Goal: Task Accomplishment & Management: Use online tool/utility

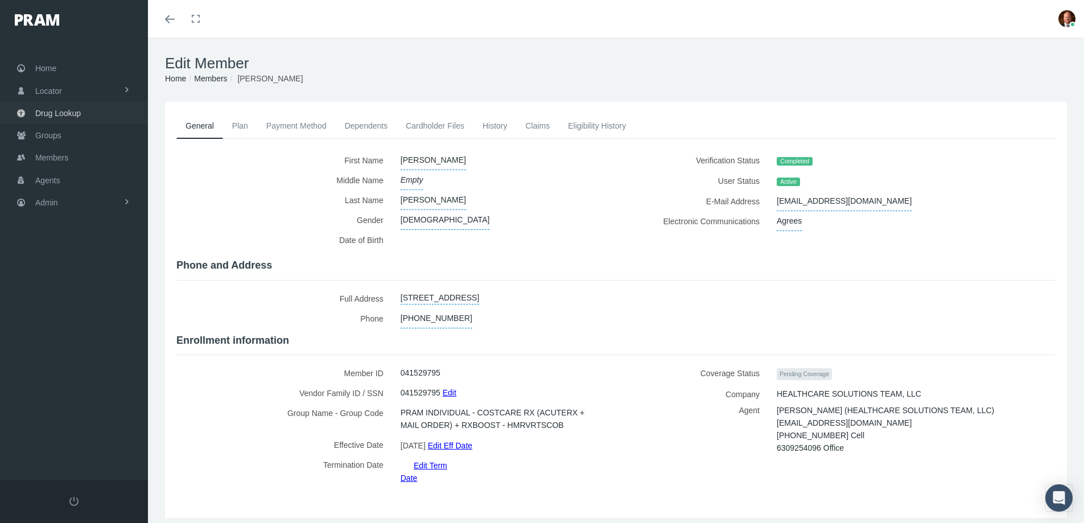
scroll to position [25, 0]
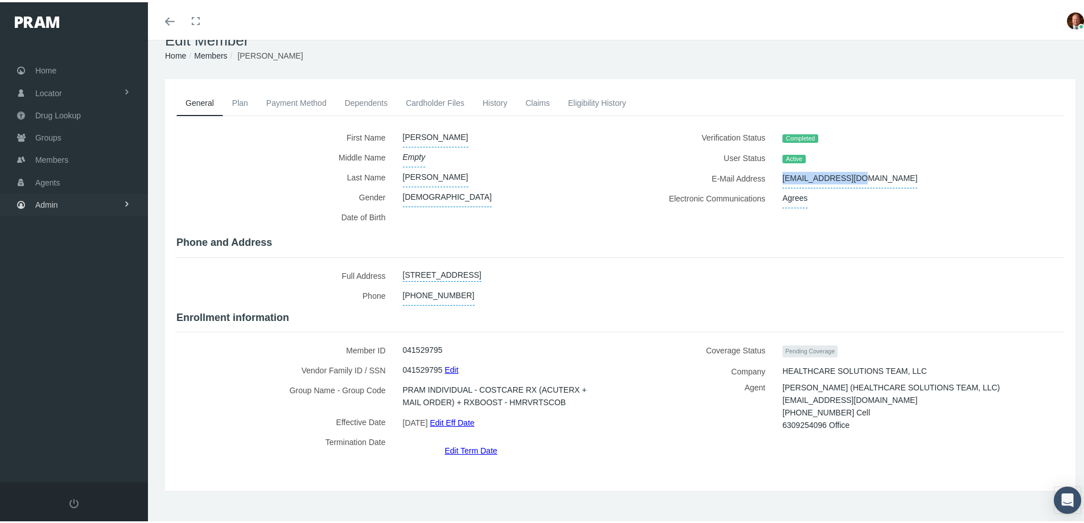
click at [48, 201] on span "Admin" at bounding box center [46, 203] width 23 height 22
click at [53, 221] on span "Security" at bounding box center [61, 226] width 29 height 19
click at [71, 295] on span "User Lookup" at bounding box center [66, 290] width 45 height 19
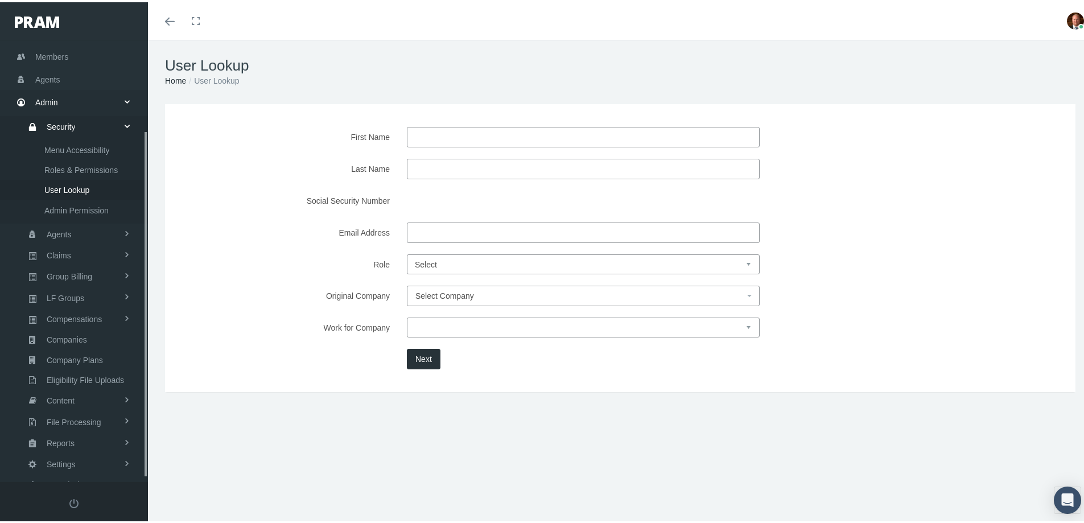
scroll to position [120, 0]
click at [437, 141] on input "First Name" at bounding box center [583, 135] width 353 height 20
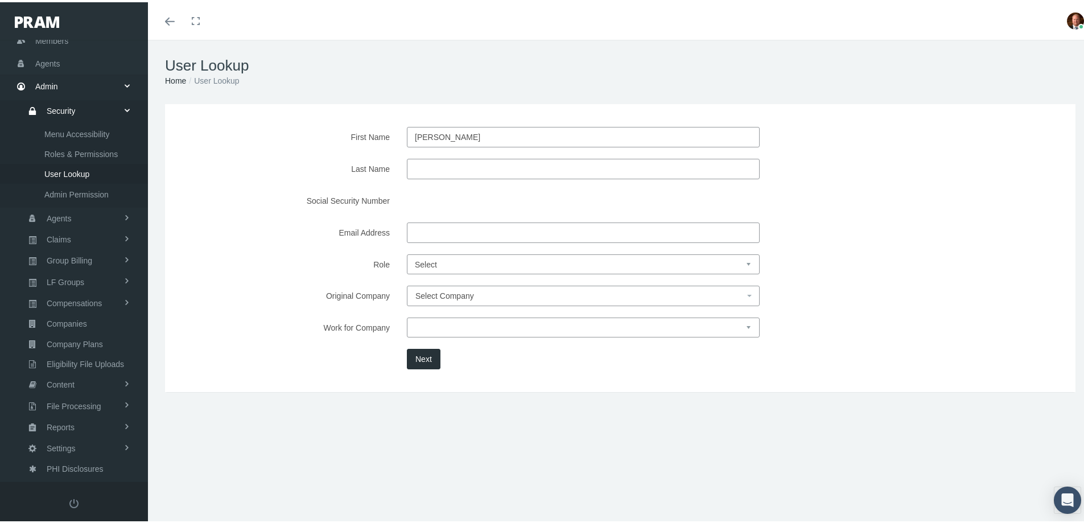
type input "[PERSON_NAME]"
type input "wilson"
click at [314, 380] on div "First Name david Last Name wilson Social Security Number Email Address Role" at bounding box center [620, 246] width 911 height 288
click at [410, 358] on button "Next" at bounding box center [424, 357] width 34 height 20
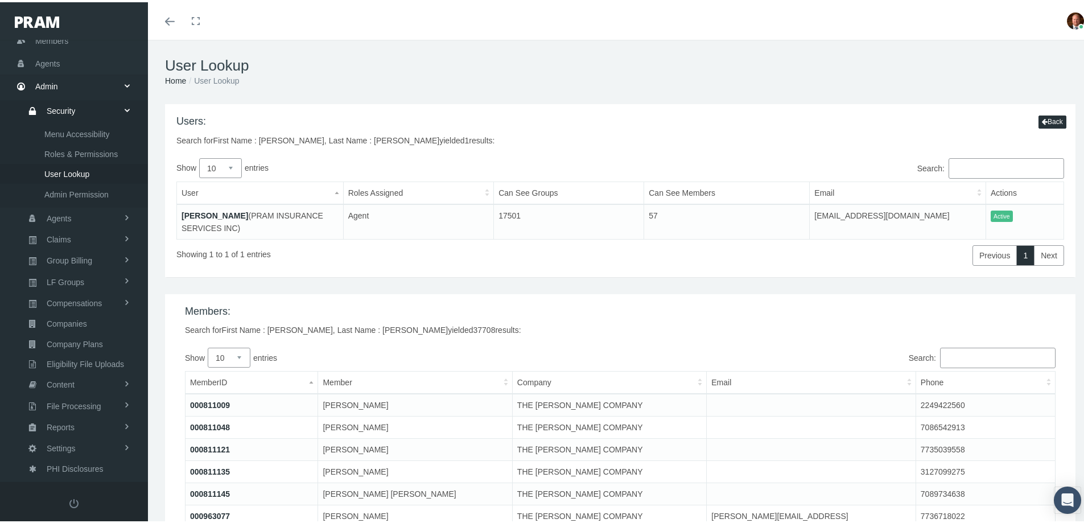
click at [224, 209] on link "[PERSON_NAME]" at bounding box center [215, 213] width 67 height 9
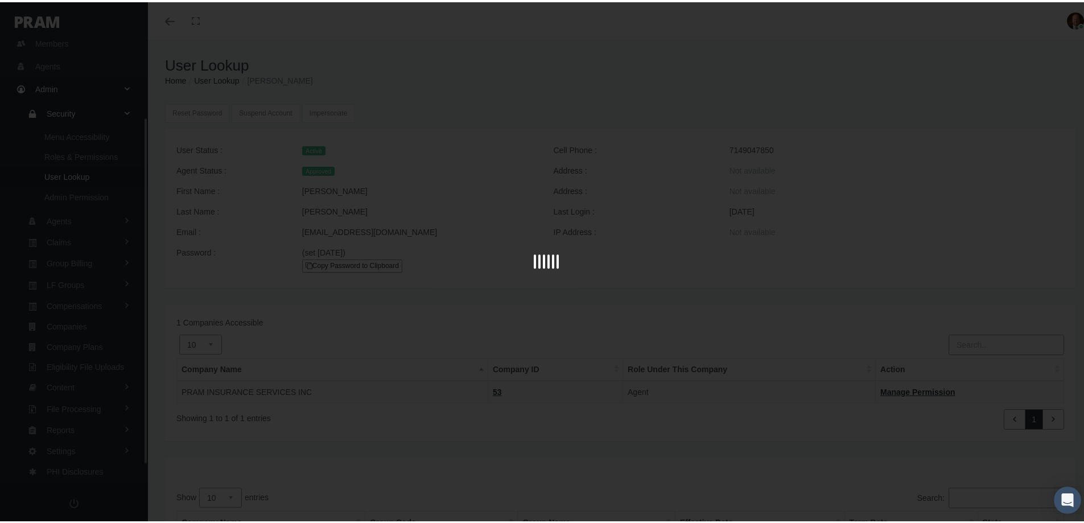
scroll to position [120, 0]
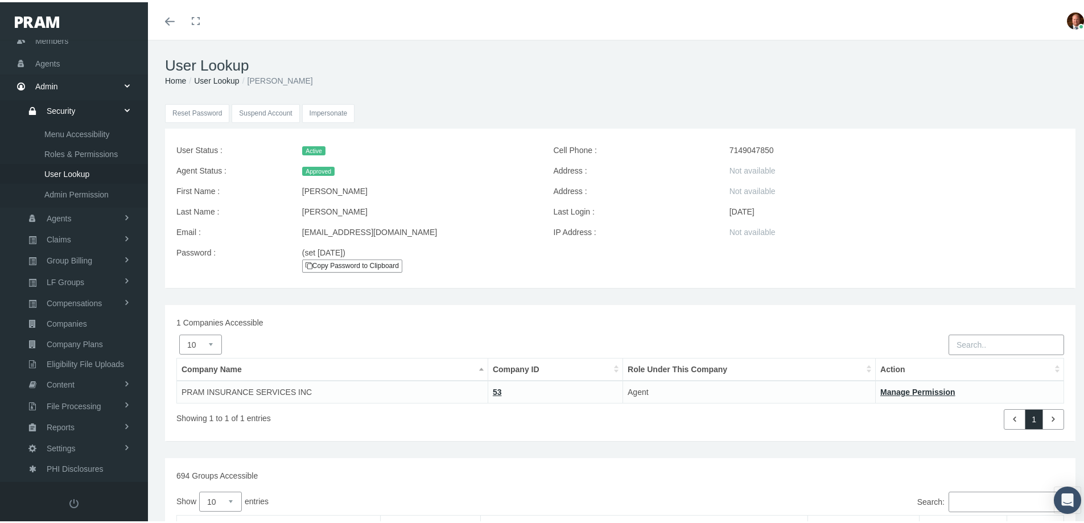
click at [331, 110] on input "Impersonate" at bounding box center [328, 111] width 53 height 19
